Goal: Information Seeking & Learning: Learn about a topic

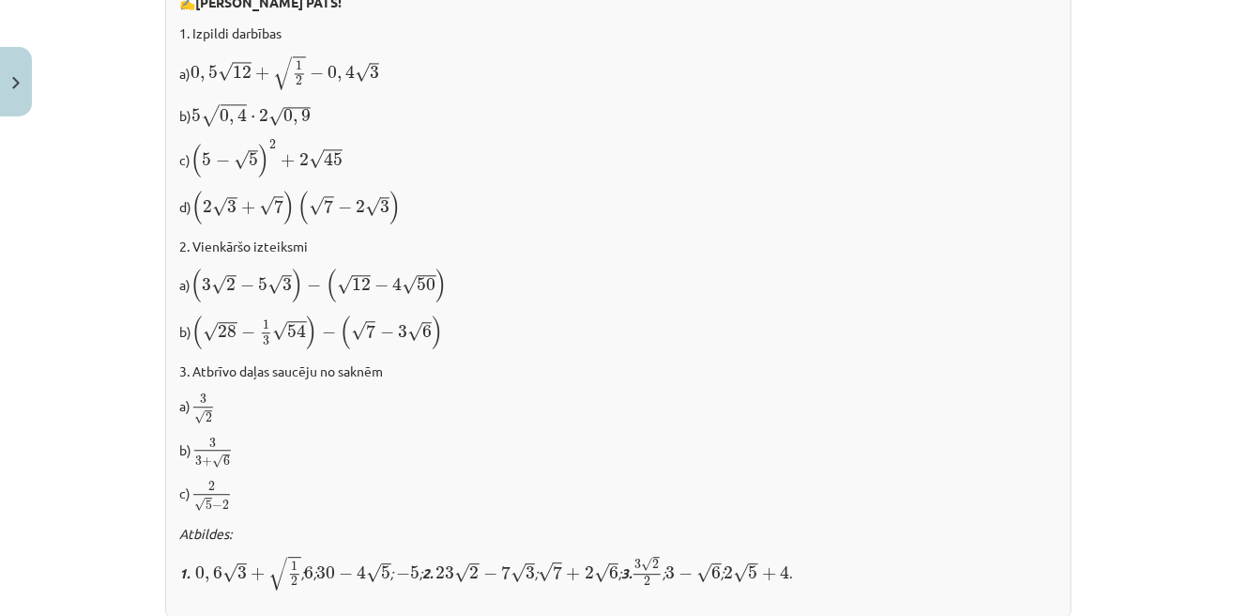
scroll to position [1018, 0]
click at [694, 412] on p "a) 3 √ 2 3 2" at bounding box center [618, 407] width 877 height 33
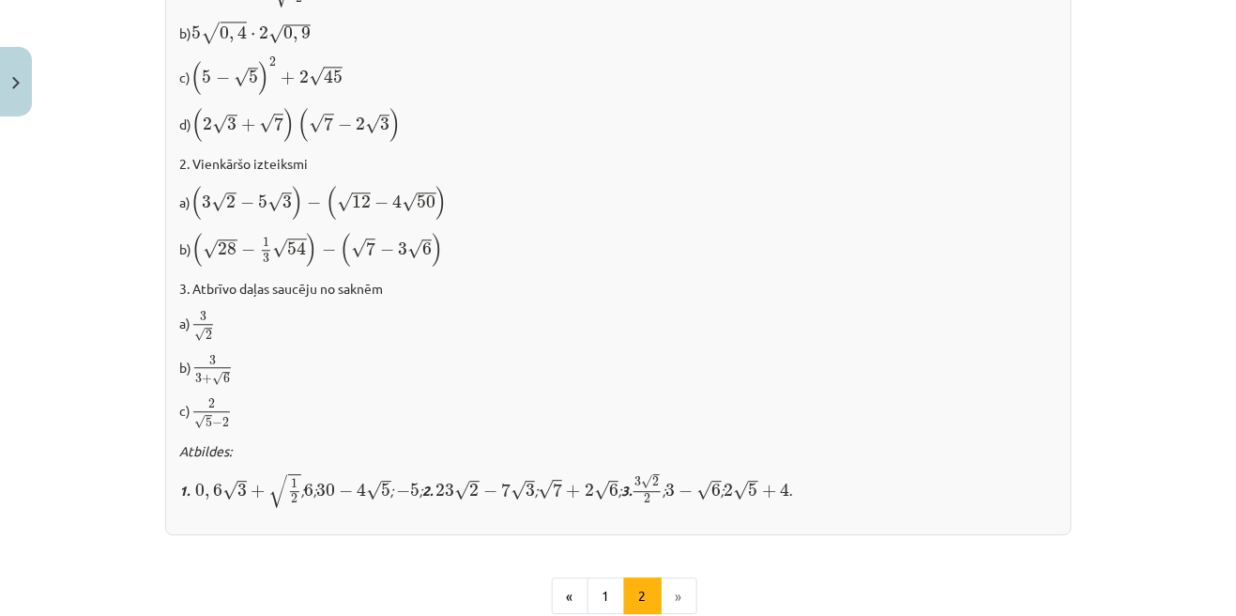
scroll to position [1099, 0]
click at [654, 289] on p "3. Atbrīvo daļas saucēju no saknēm" at bounding box center [618, 288] width 877 height 20
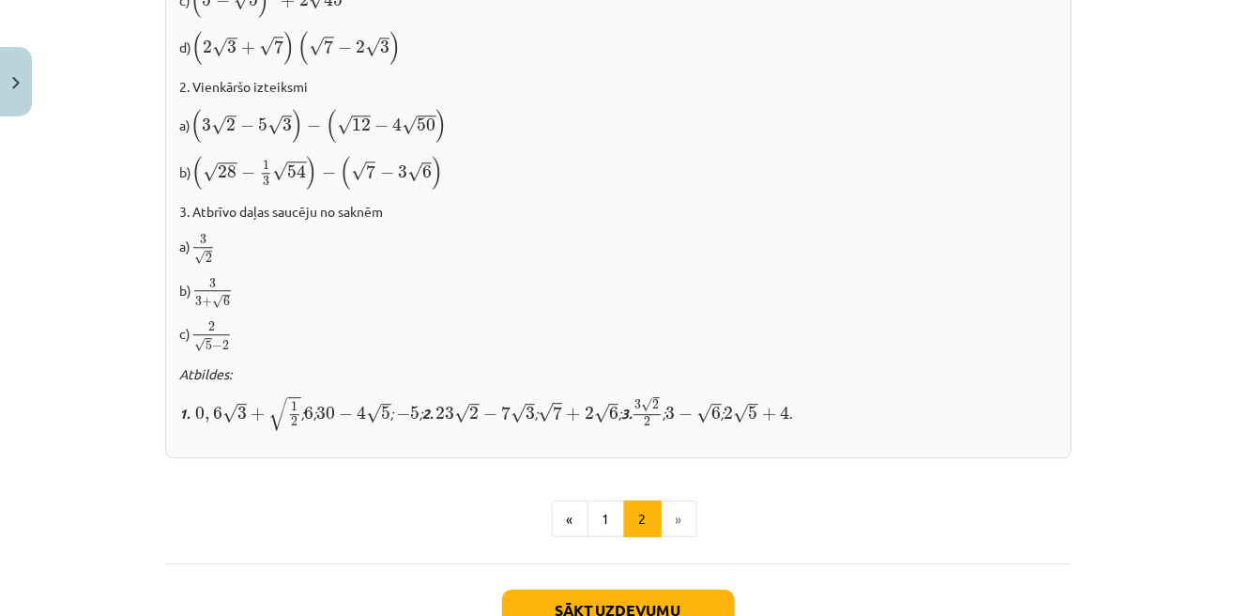
scroll to position [1215, 0]
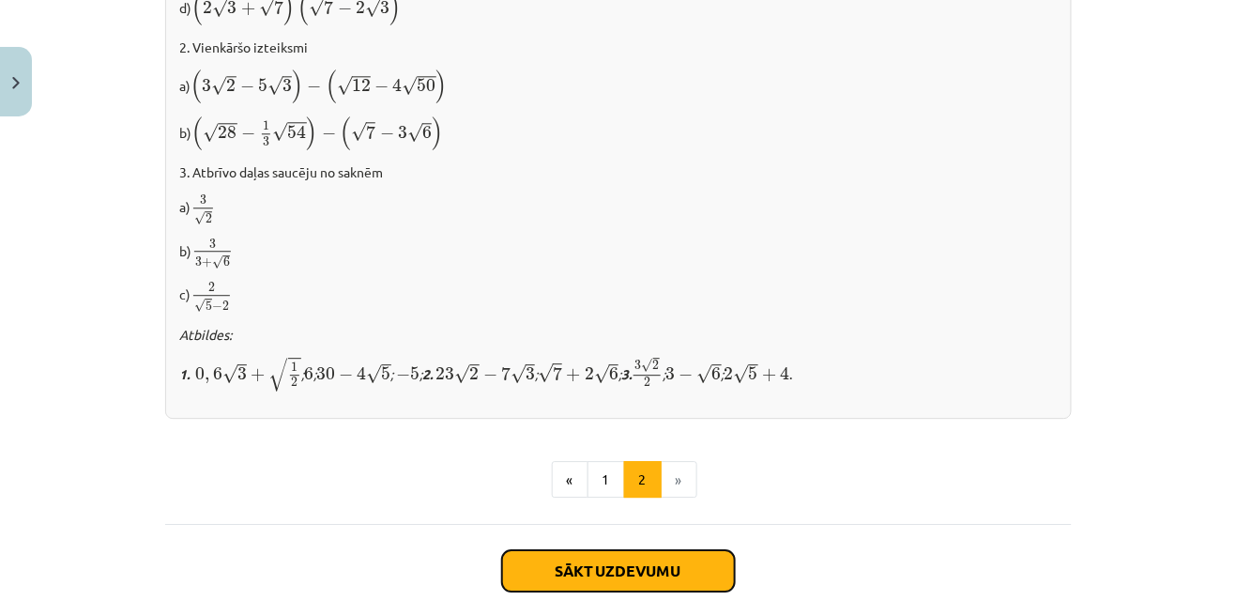
click at [665, 561] on button "Sākt uzdevumu" at bounding box center [618, 570] width 233 height 41
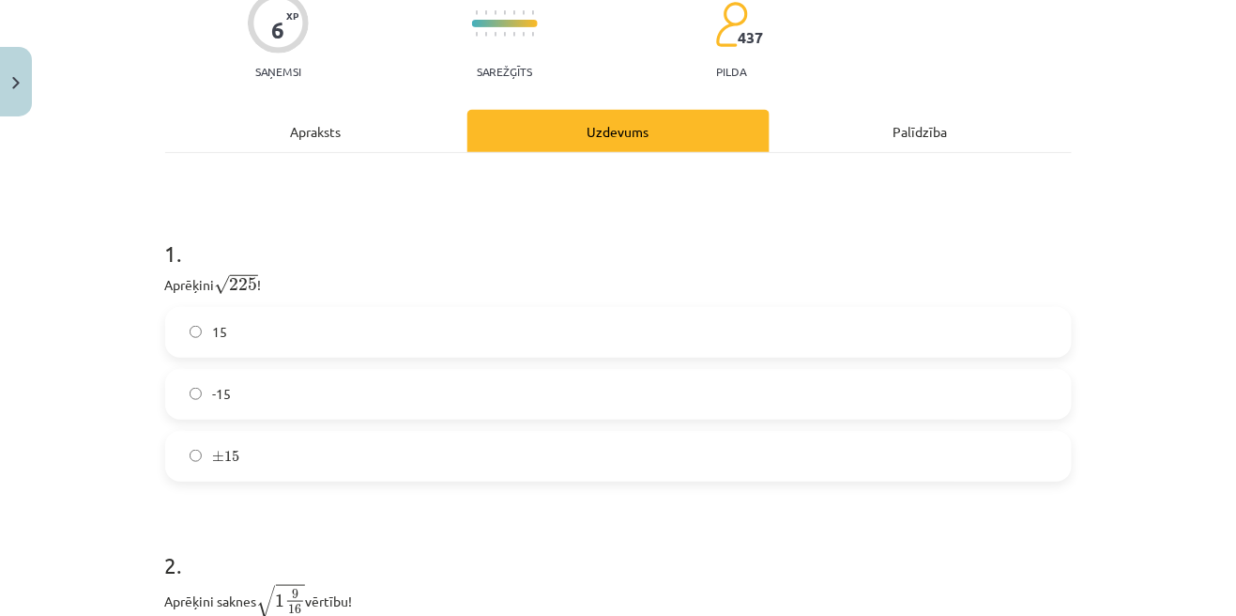
scroll to position [199, 0]
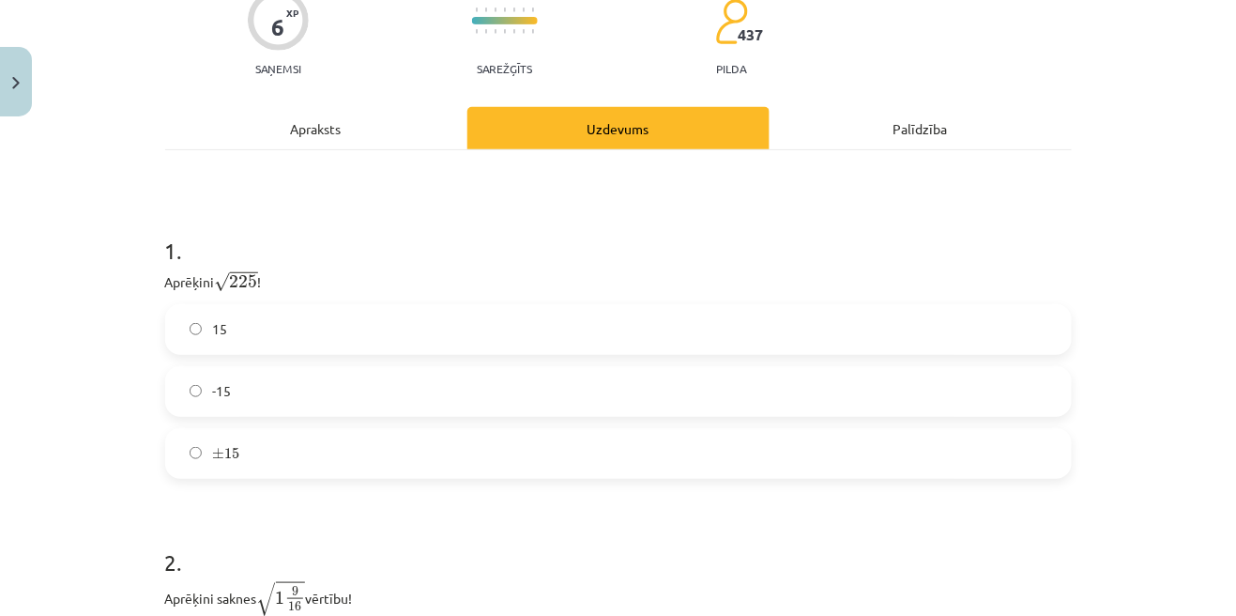
click at [699, 341] on label "15" at bounding box center [618, 329] width 903 height 47
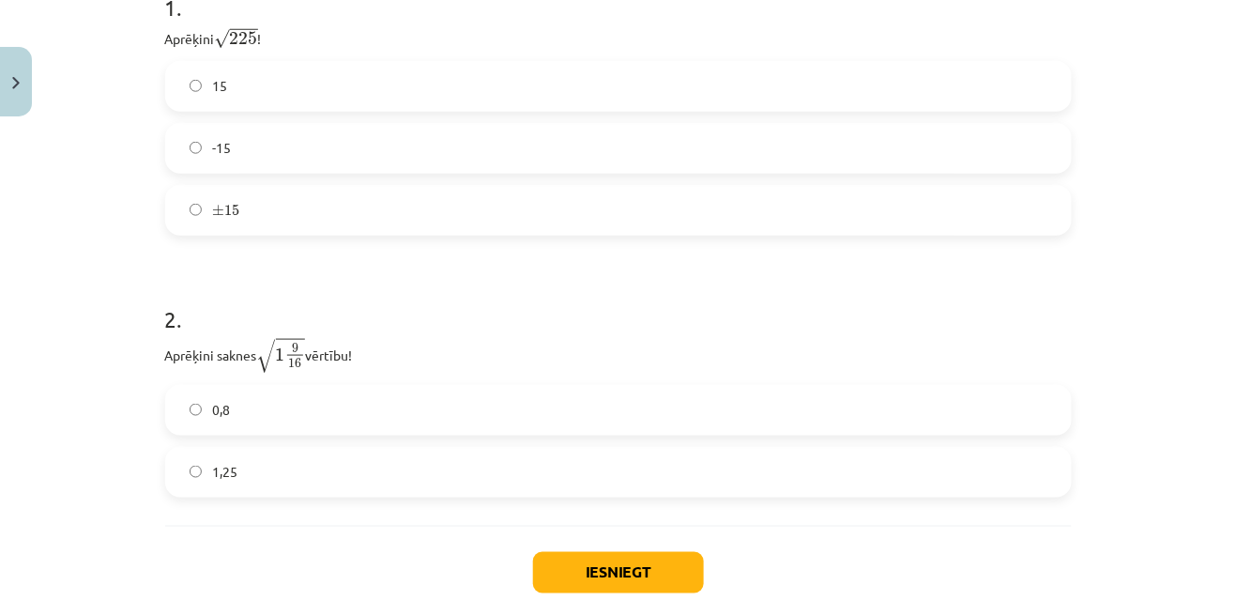
scroll to position [450, 0]
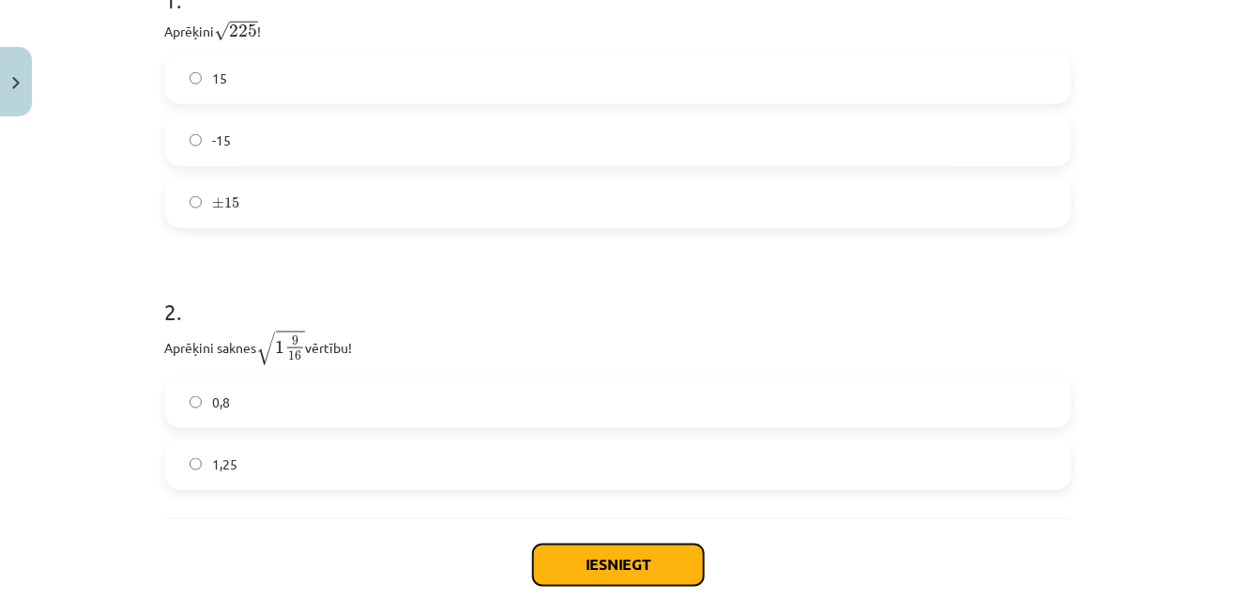
click at [651, 568] on button "Iesniegt" at bounding box center [618, 564] width 171 height 41
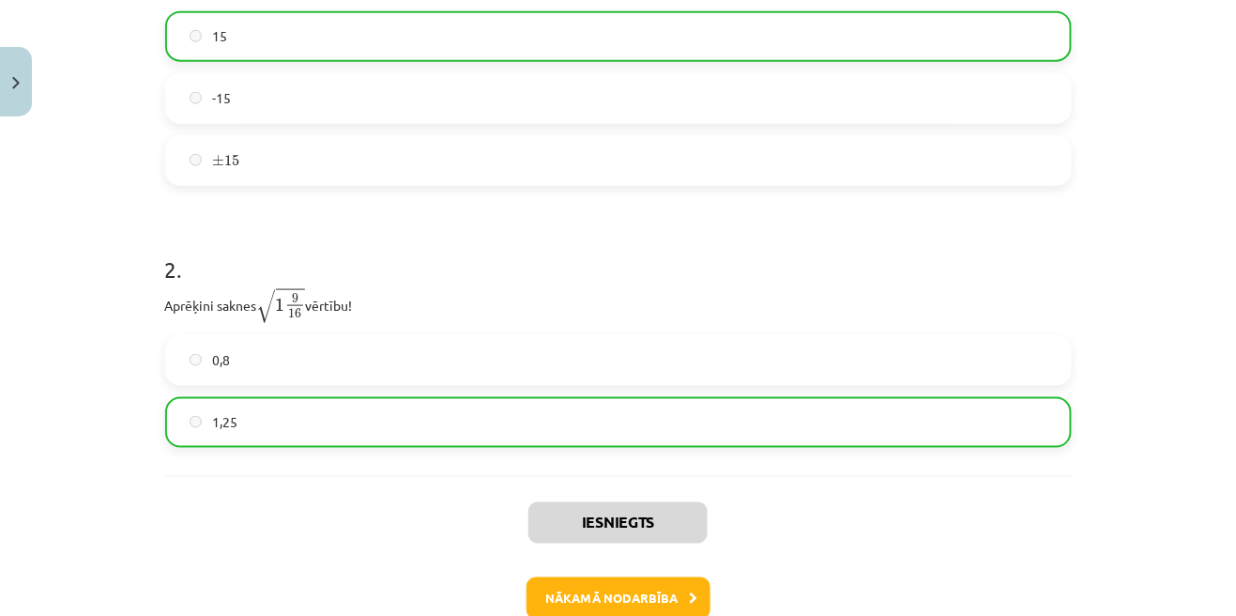
scroll to position [510, 0]
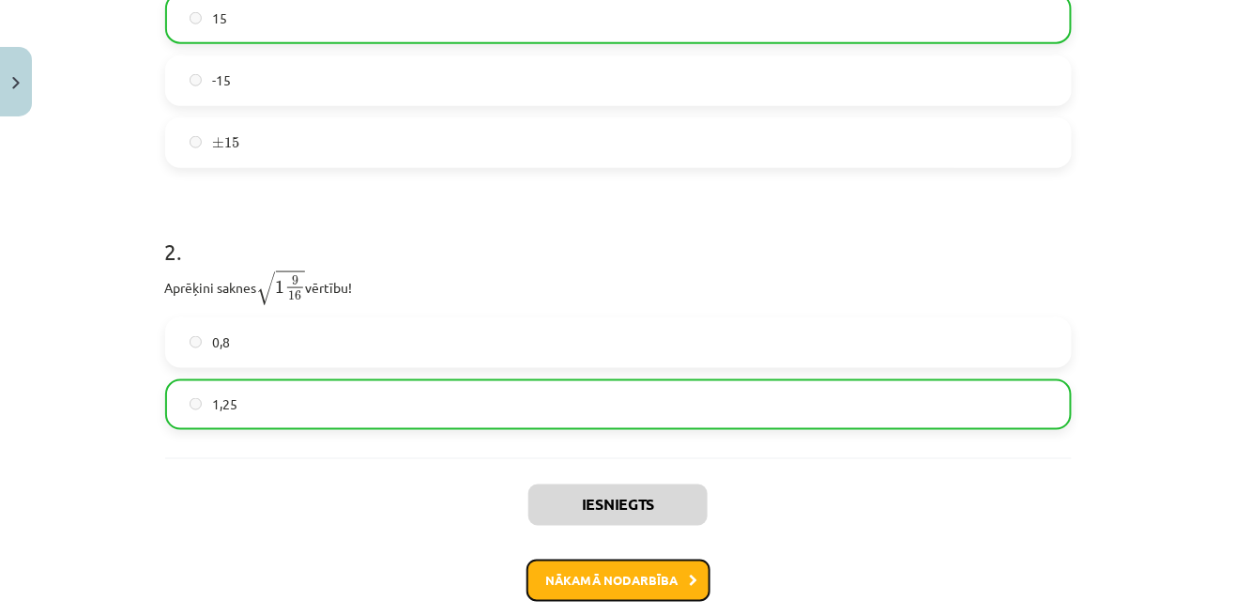
click at [605, 588] on button "Nākamā nodarbība" at bounding box center [619, 580] width 184 height 43
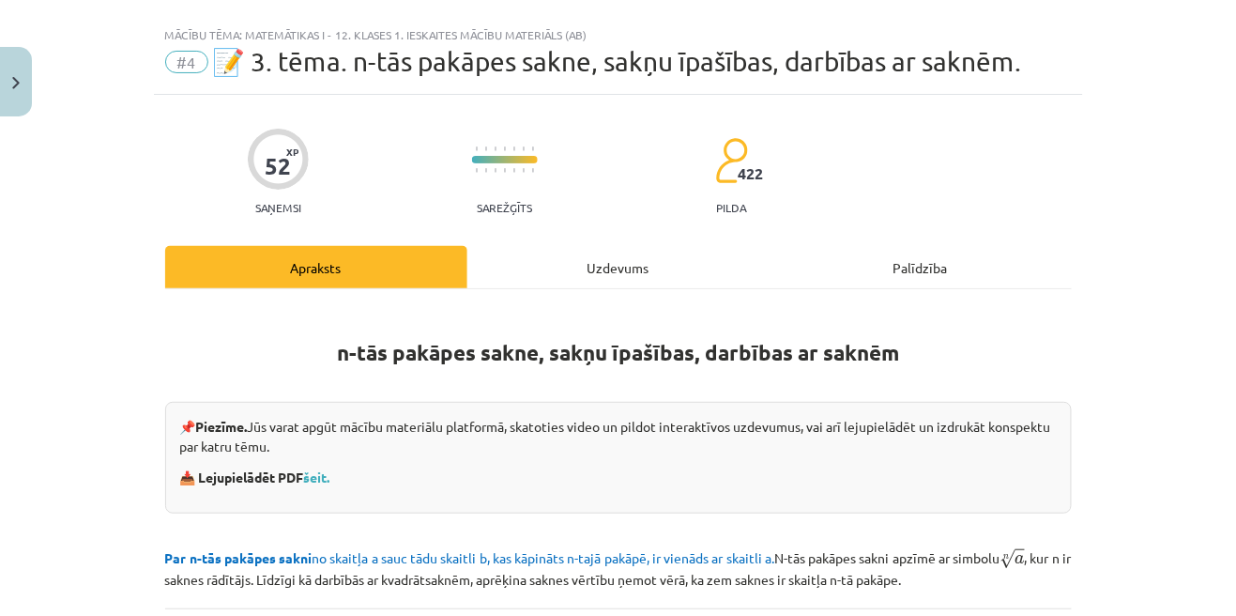
scroll to position [0, 0]
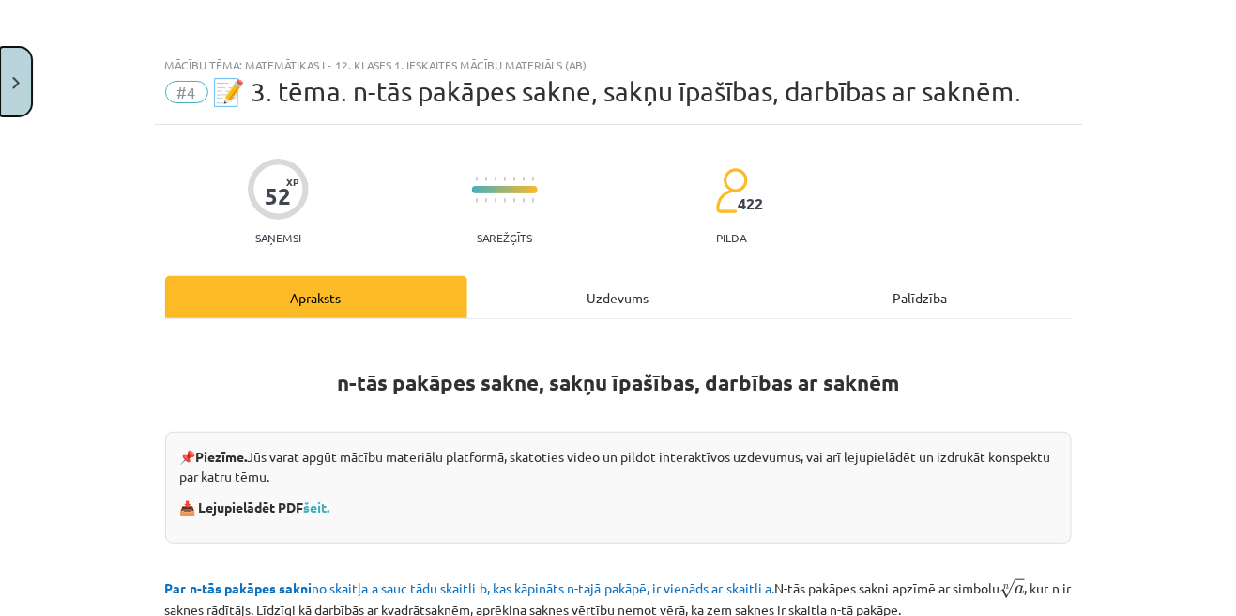
click at [24, 90] on button "Close" at bounding box center [16, 81] width 32 height 69
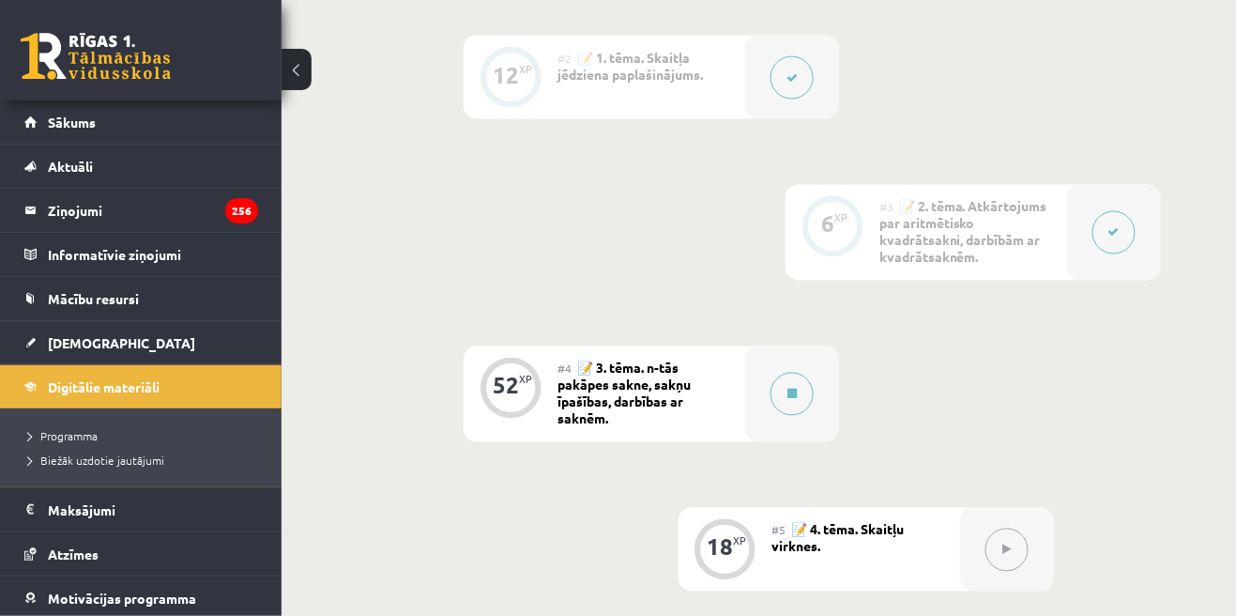
scroll to position [779, 0]
click at [774, 392] on button at bounding box center [792, 393] width 43 height 43
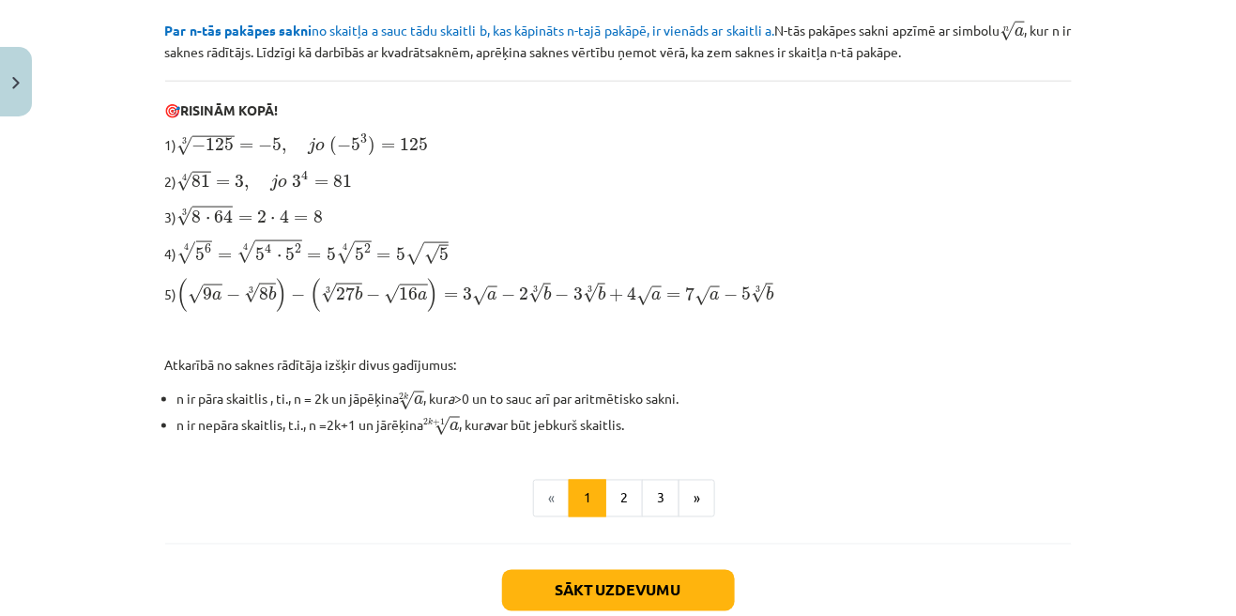
scroll to position [552, 0]
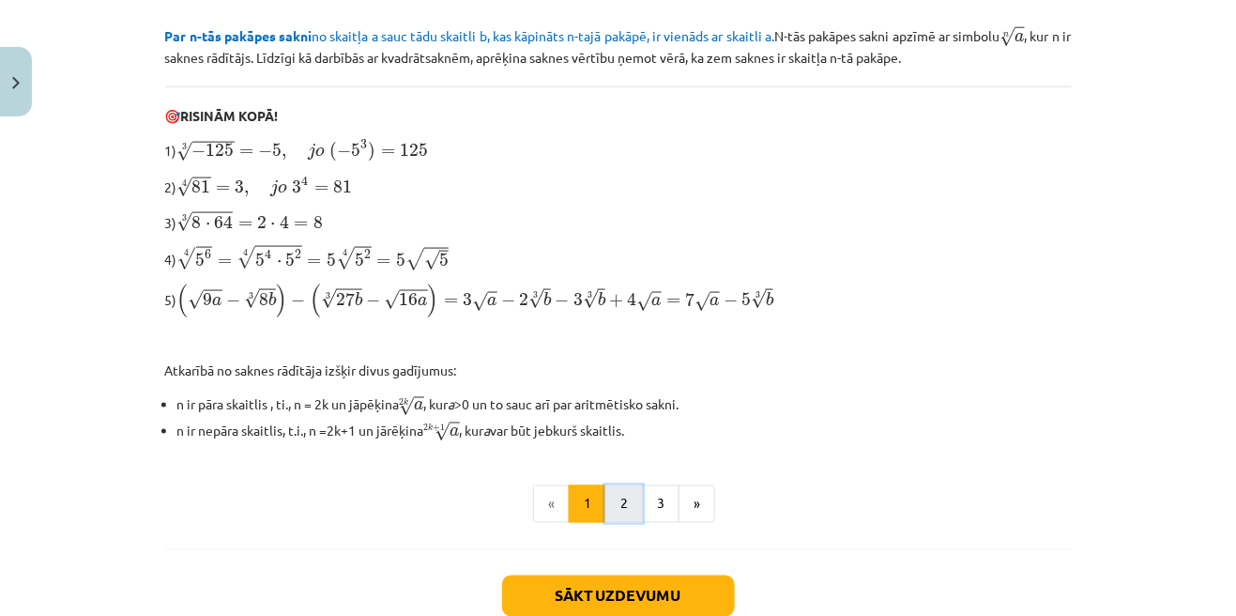
click at [624, 503] on button "2" at bounding box center [624, 504] width 38 height 38
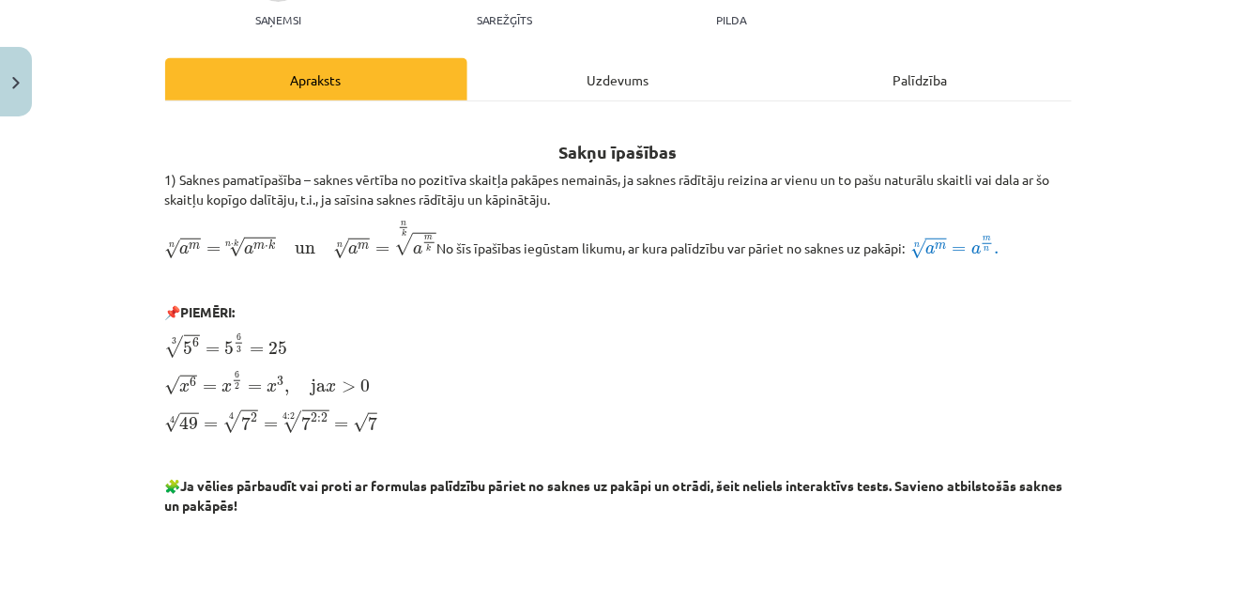
scroll to position [222, 0]
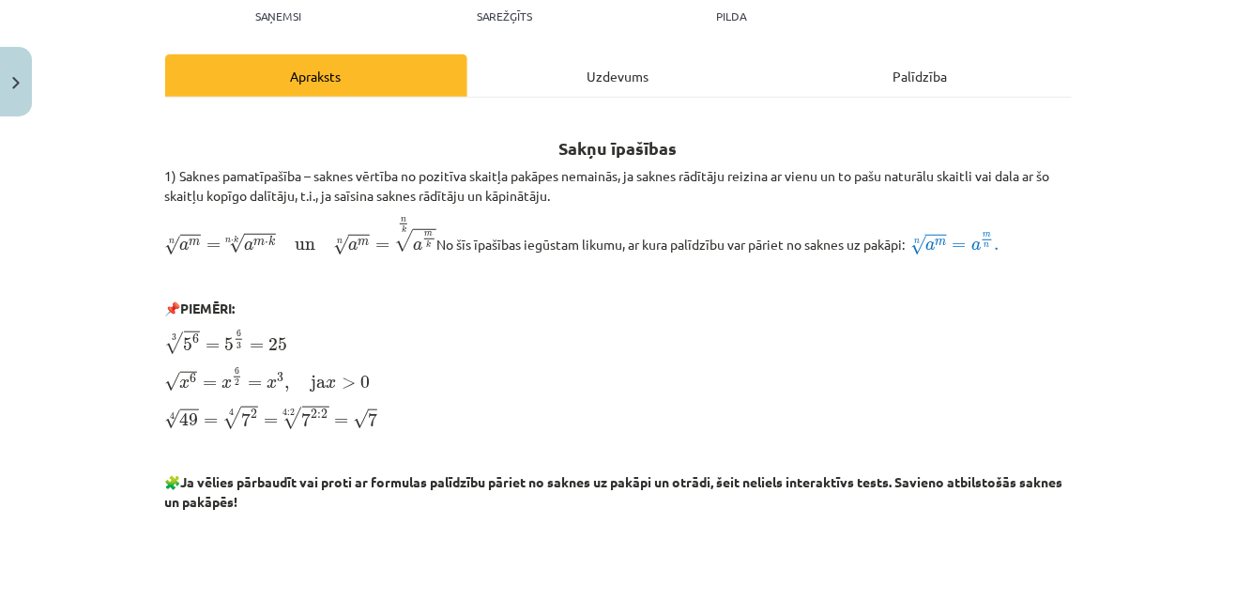
click at [110, 442] on div "Mācību tēma: Matemātikas i - 12. klases 1. ieskaites mācību materiāls (ab) #4 📝…" at bounding box center [618, 308] width 1236 height 616
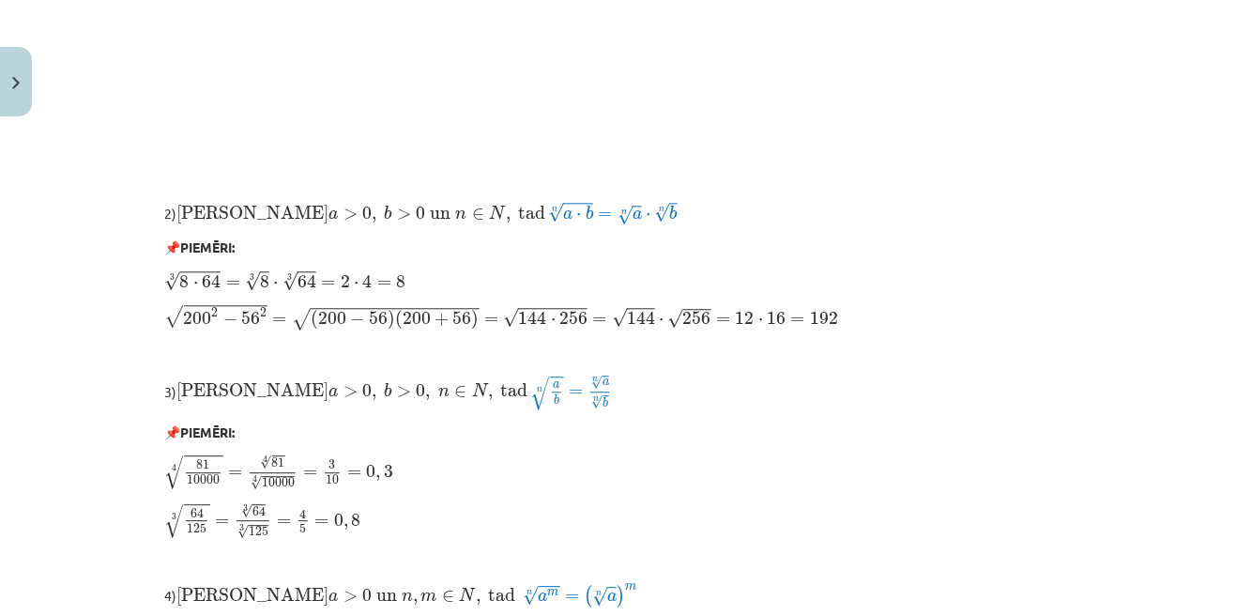
scroll to position [1075, 0]
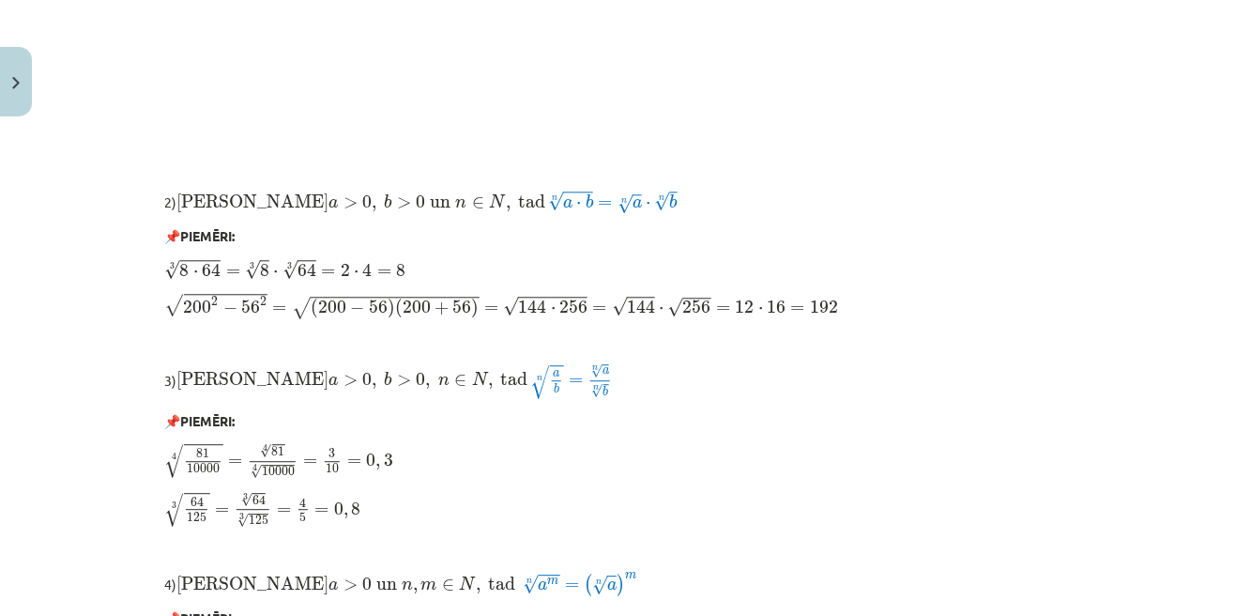
click at [591, 487] on div "Sakņu īpašības 1) Saknes pamatīpašība – saknes vērtība no pozitīva skaitļa pakā…" at bounding box center [618, 86] width 907 height 1650
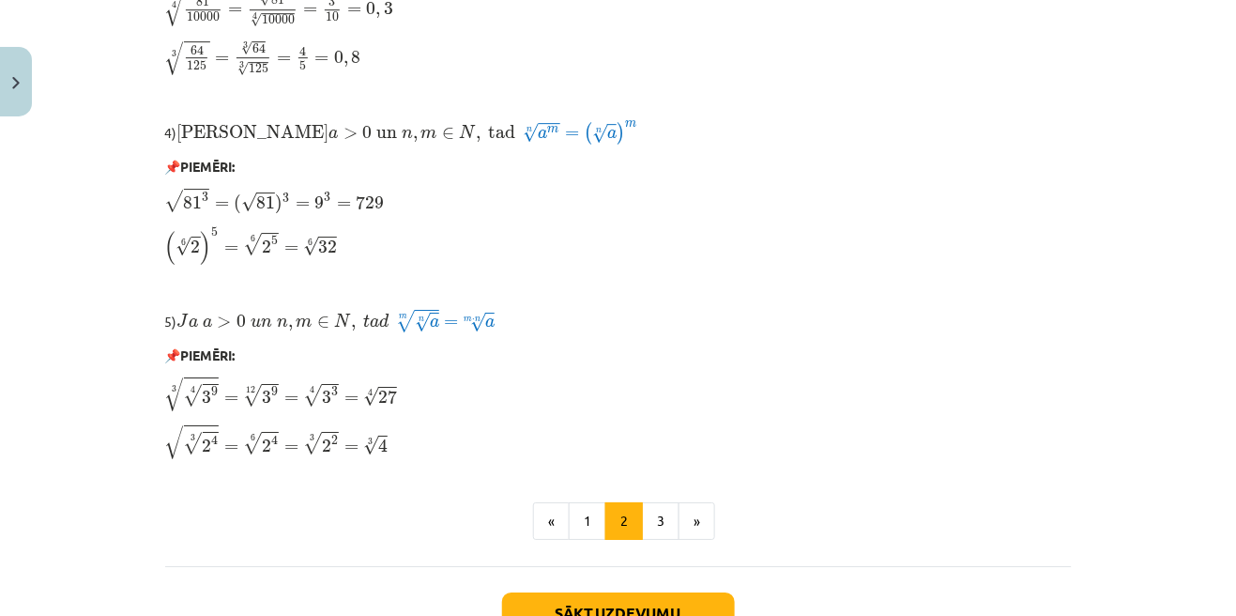
scroll to position [1536, 0]
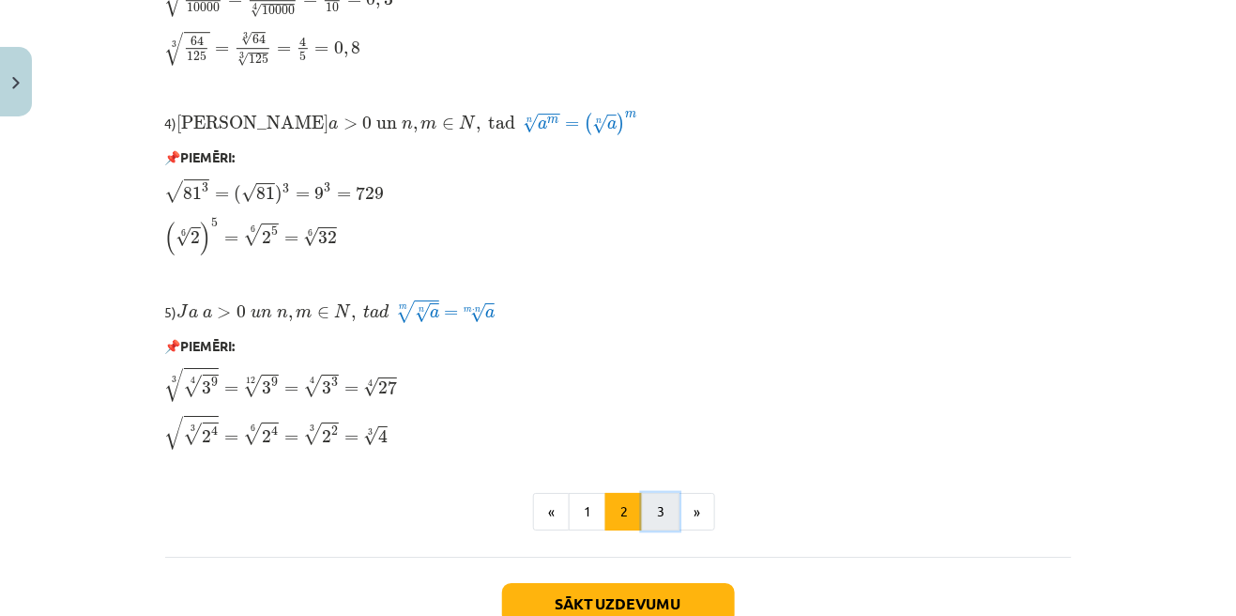
click at [658, 522] on button "3" at bounding box center [661, 512] width 38 height 38
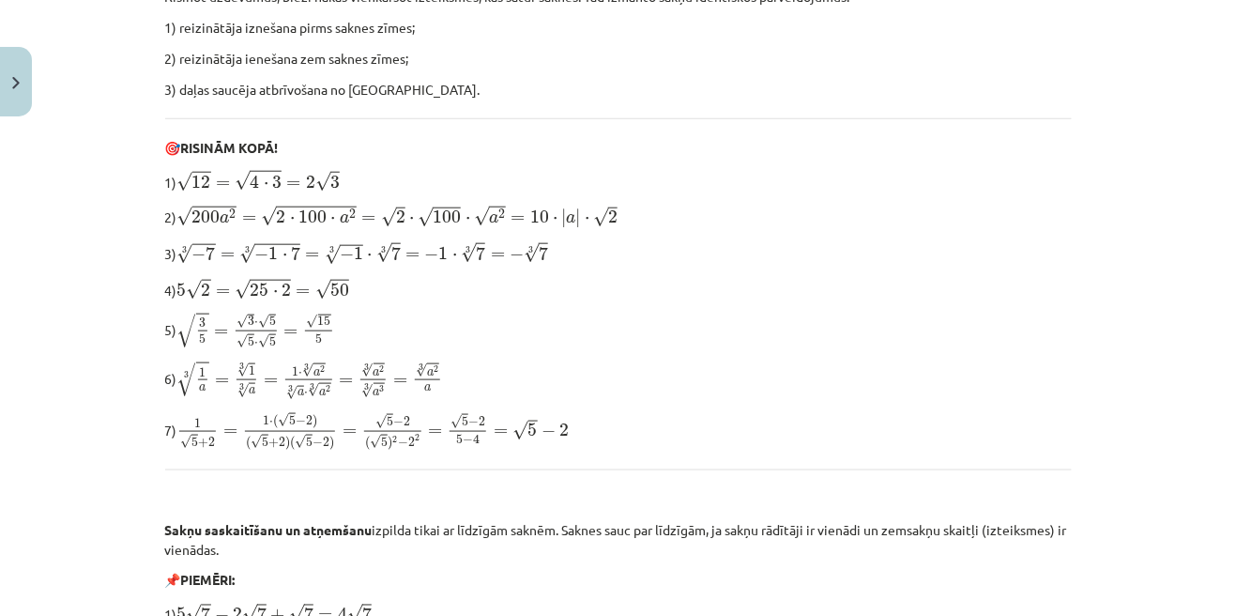
scroll to position [336, 0]
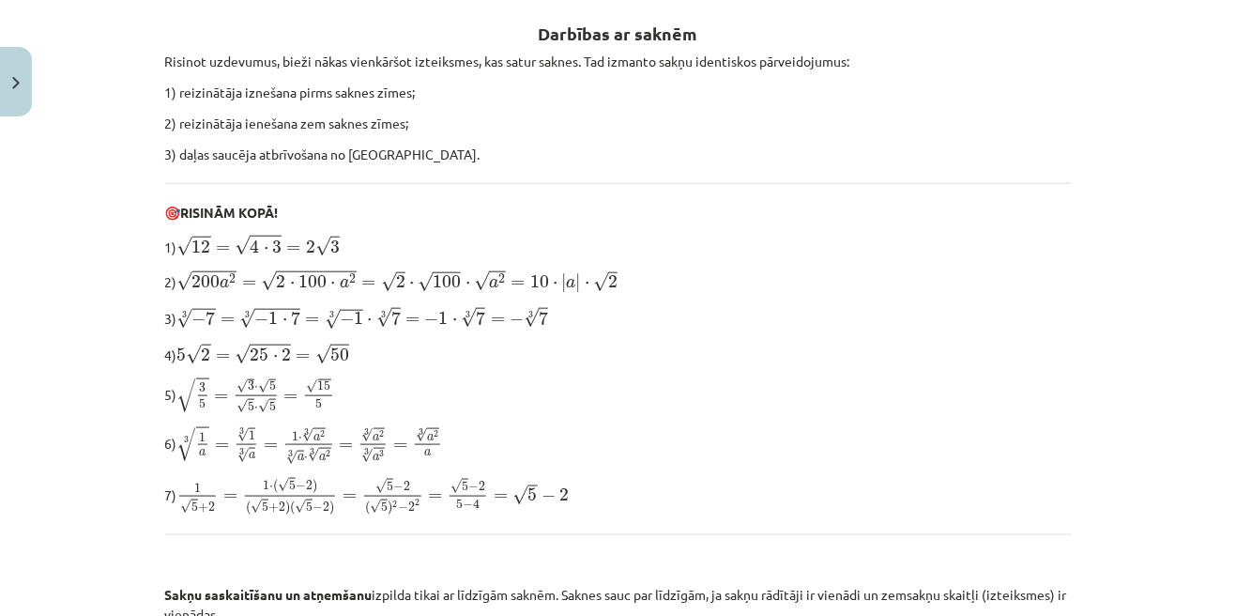
click at [113, 410] on div "Mācību tēma: Matemātikas i - 12. klases 1. ieskaites mācību materiāls (ab) #4 📝…" at bounding box center [618, 308] width 1236 height 616
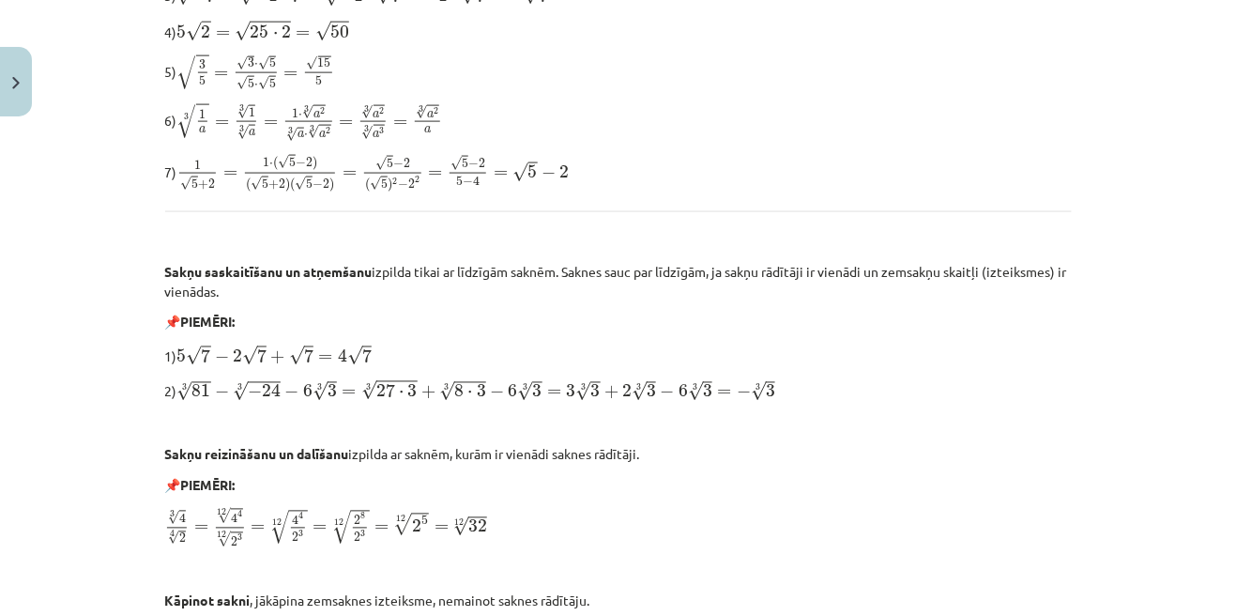
scroll to position [689, 0]
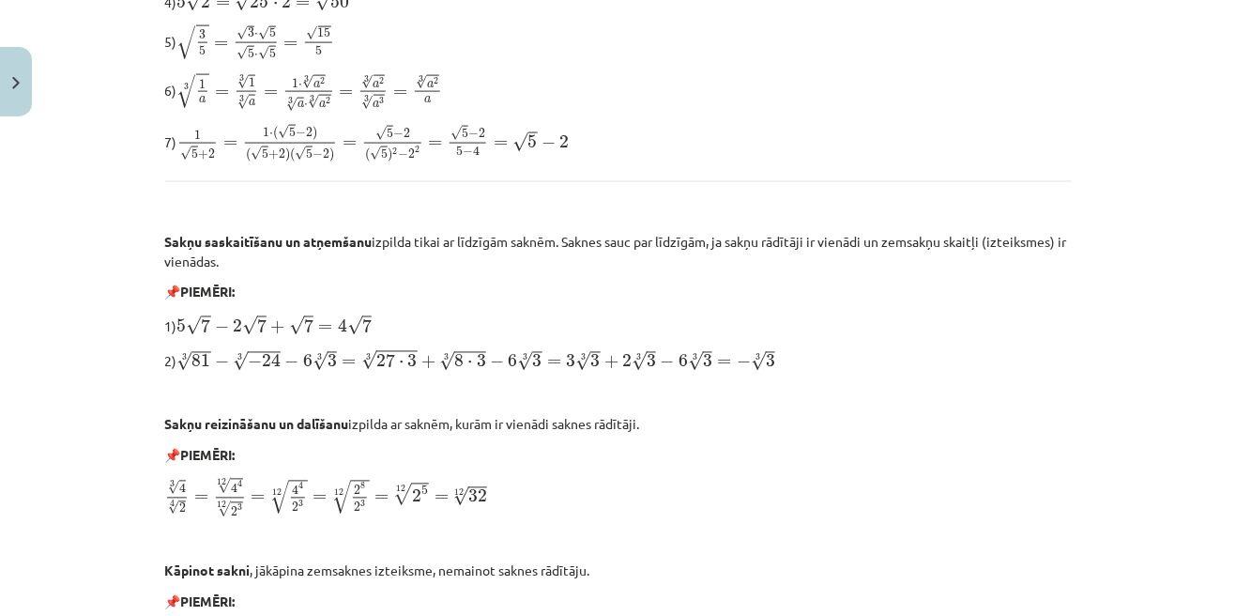
click at [100, 466] on div "Mācību tēma: Matemātikas i - 12. klases 1. ieskaites mācību materiāls (ab) #4 📝…" at bounding box center [618, 308] width 1236 height 616
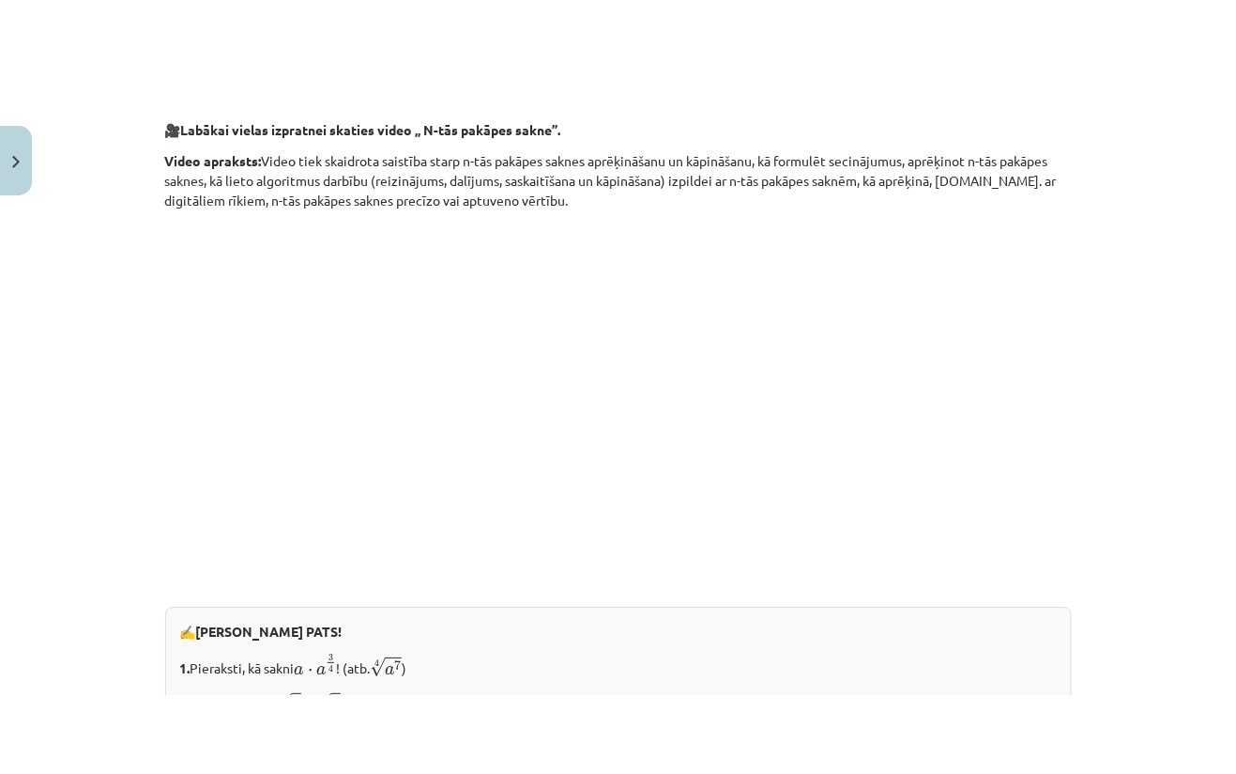
scroll to position [1586, 0]
